Goal: Task Accomplishment & Management: Manage account settings

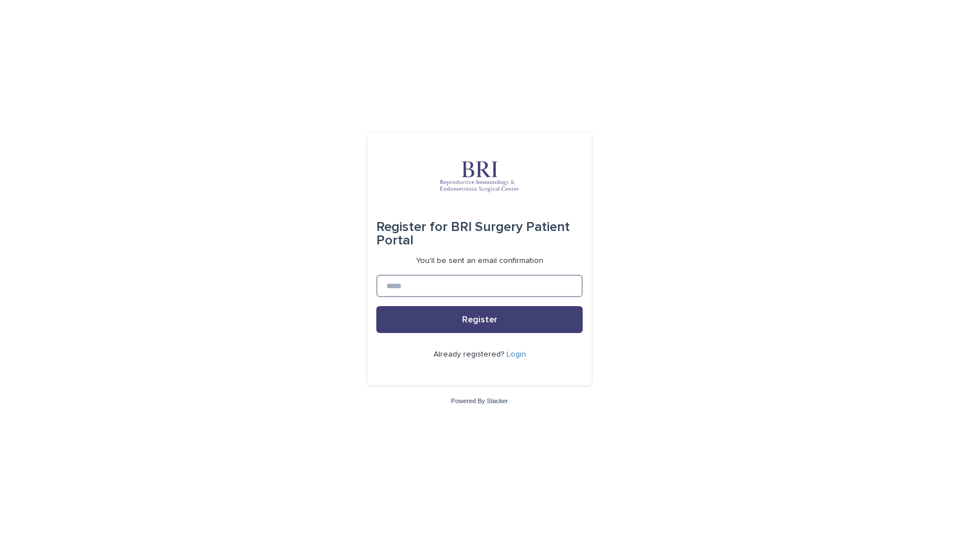
click at [415, 293] on input at bounding box center [479, 286] width 206 height 22
click at [450, 322] on button "Register" at bounding box center [479, 319] width 206 height 27
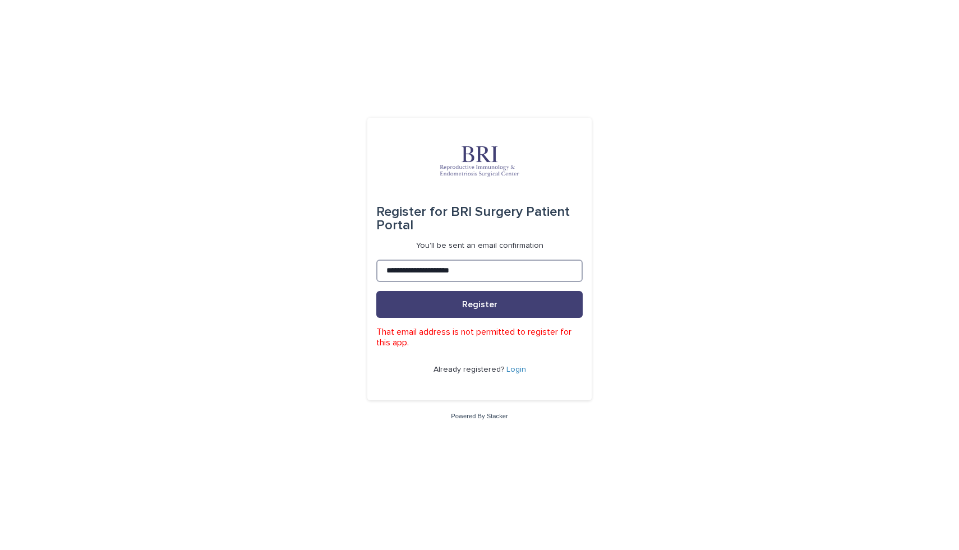
click at [392, 273] on input "**********" at bounding box center [479, 271] width 206 height 22
type input "**********"
click at [490, 302] on span "Register" at bounding box center [479, 304] width 35 height 9
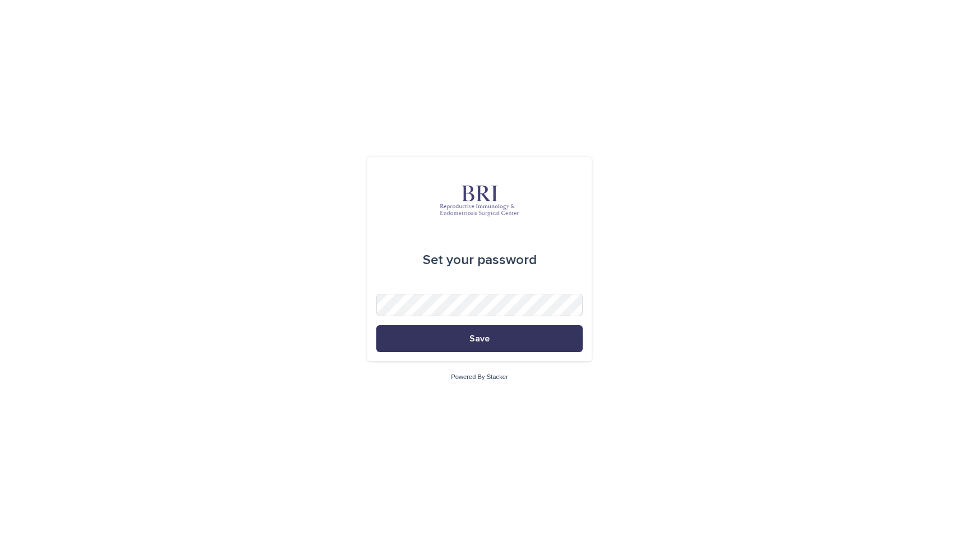
click at [475, 343] on button "Save" at bounding box center [479, 338] width 206 height 27
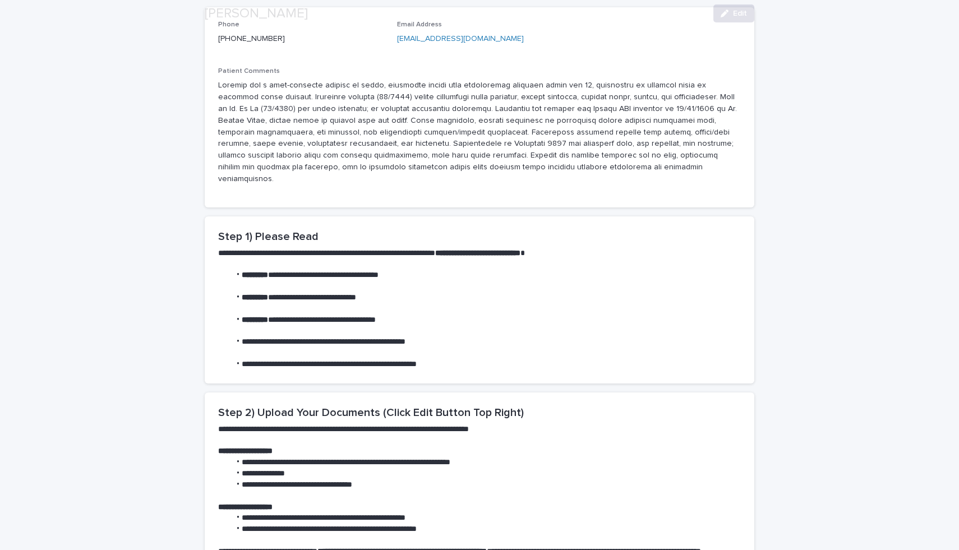
scroll to position [182, 0]
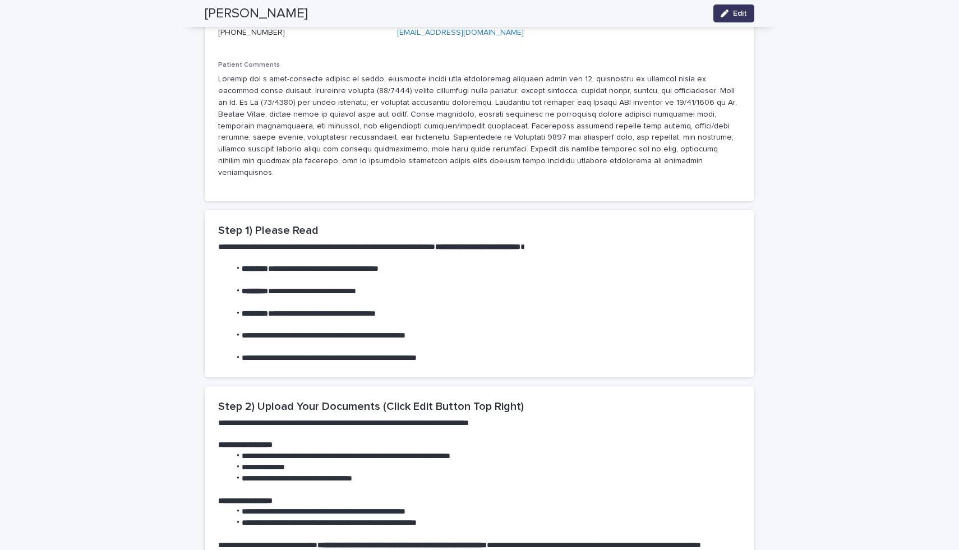
click at [731, 16] on div "button" at bounding box center [726, 14] width 12 height 8
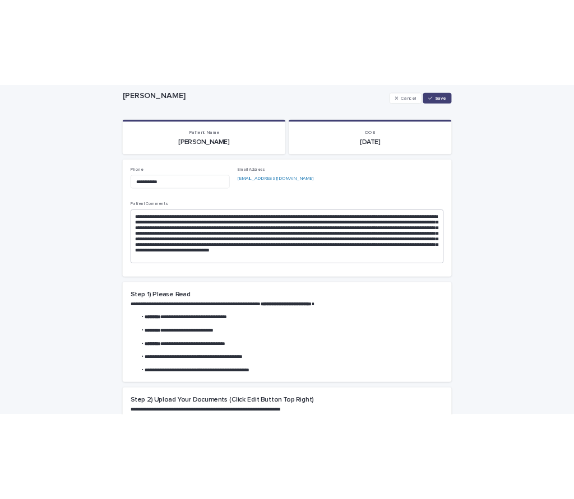
scroll to position [54, 0]
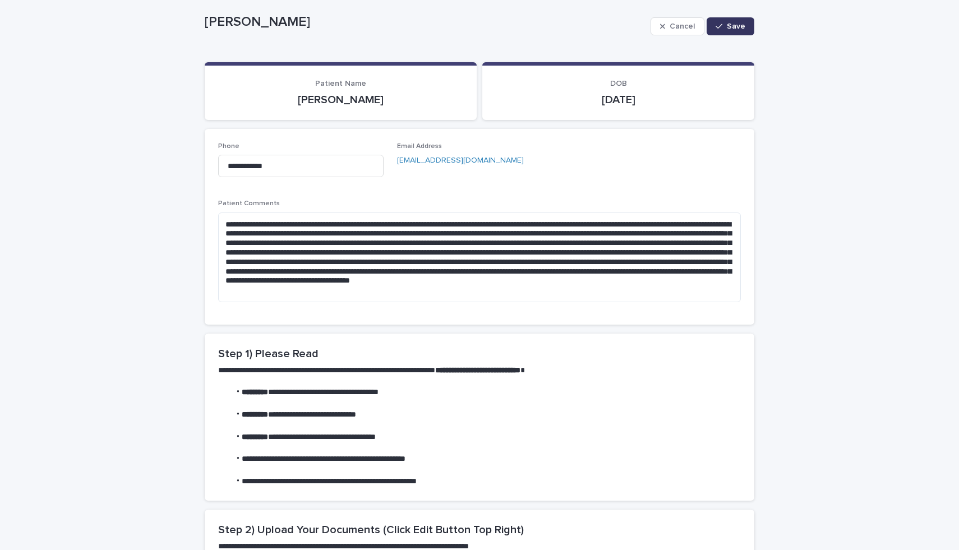
click at [717, 28] on icon "button" at bounding box center [718, 26] width 7 height 8
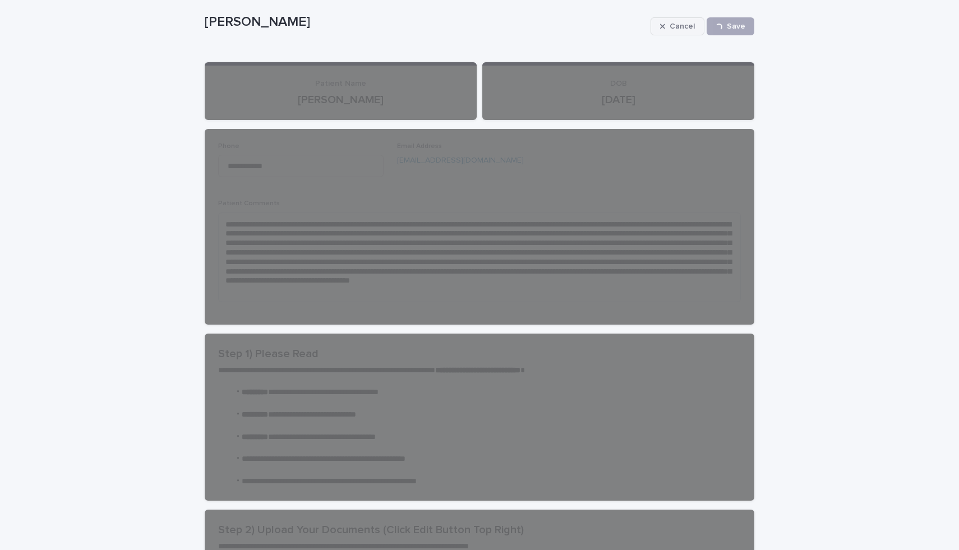
click at [678, 26] on span "Cancel" at bounding box center [681, 26] width 25 height 8
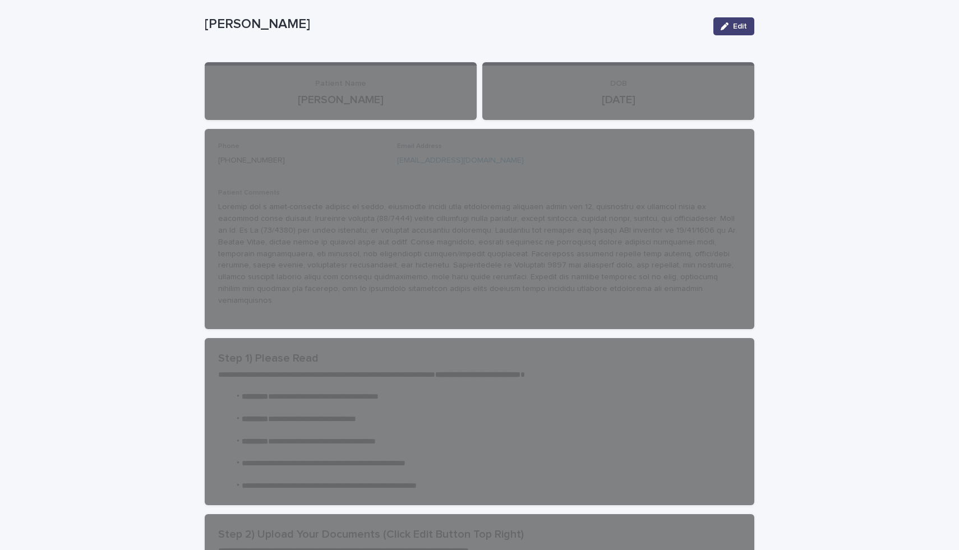
click at [678, 26] on p "[PERSON_NAME]" at bounding box center [454, 24] width 499 height 16
